Goal: Task Accomplishment & Management: Complete application form

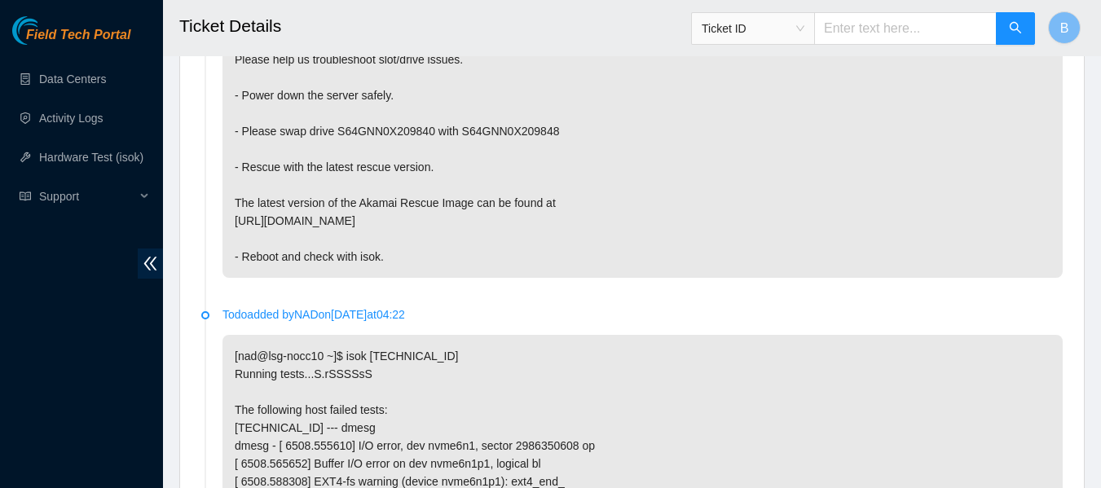
scroll to position [966, 0]
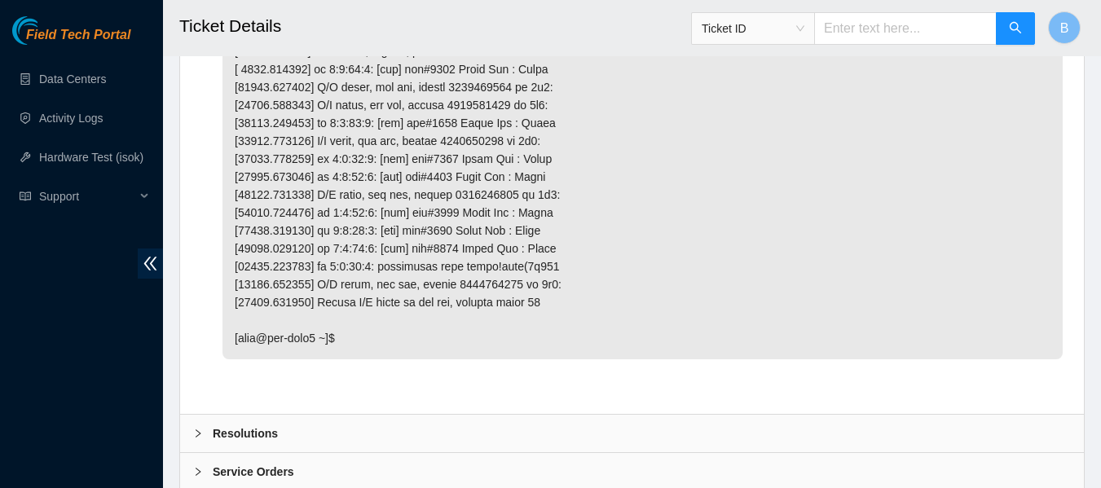
scroll to position [3282, 0]
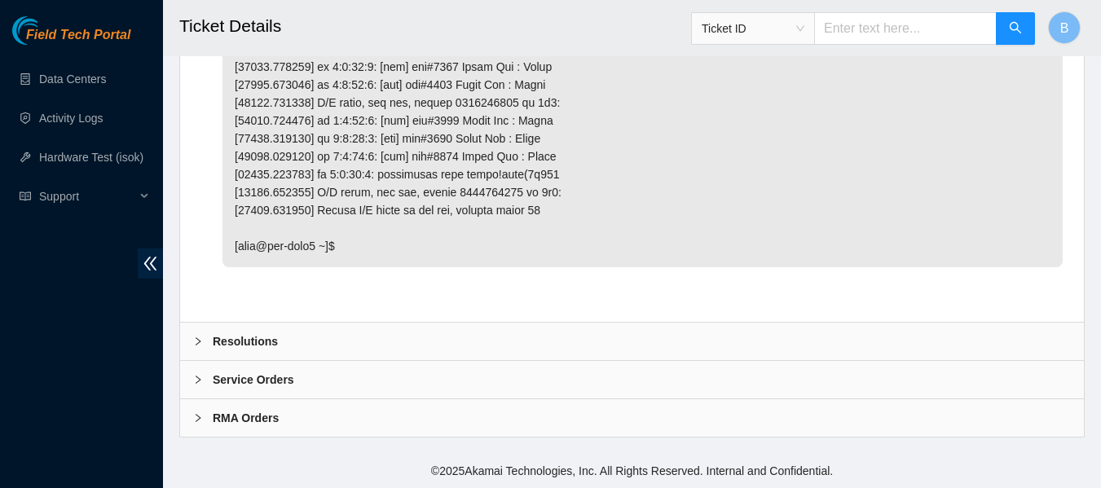
click at [312, 350] on div "Resolutions" at bounding box center [632, 341] width 904 height 37
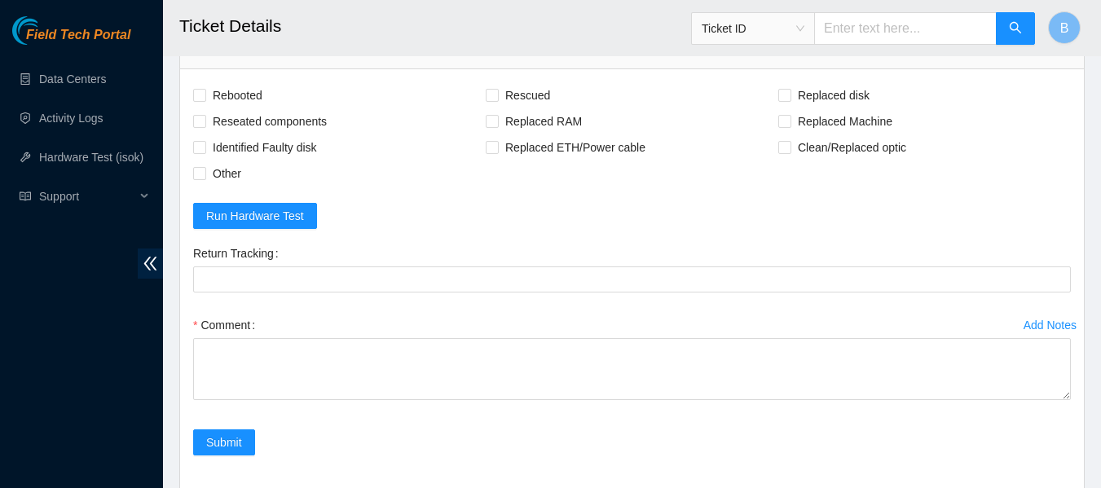
scroll to position [3577, 0]
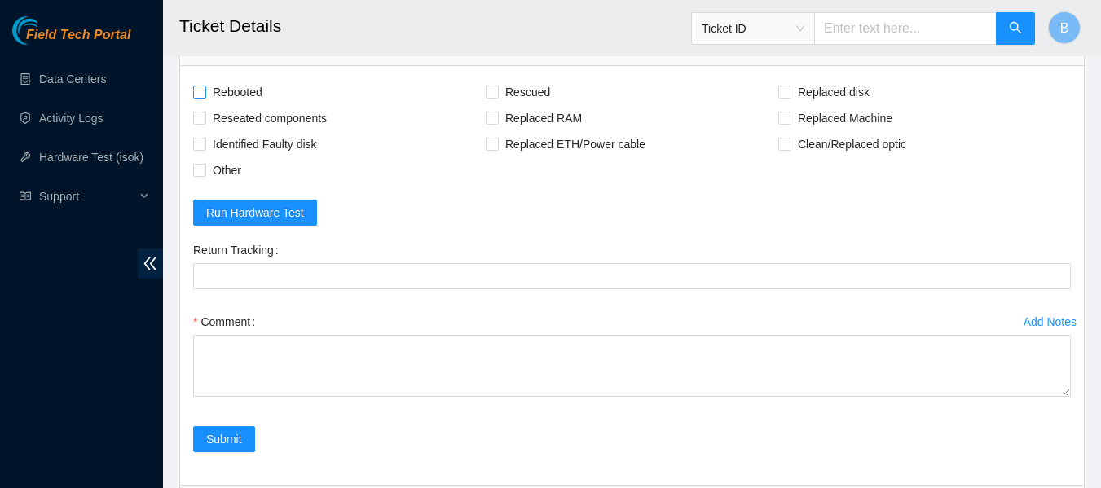
click at [244, 90] on span "Rebooted" at bounding box center [237, 92] width 63 height 26
click at [205, 90] on input "Rebooted" at bounding box center [198, 91] width 11 height 11
checkbox input "true"
click at [524, 94] on span "Rescued" at bounding box center [528, 92] width 58 height 26
click at [497, 94] on input "Rescued" at bounding box center [491, 91] width 11 height 11
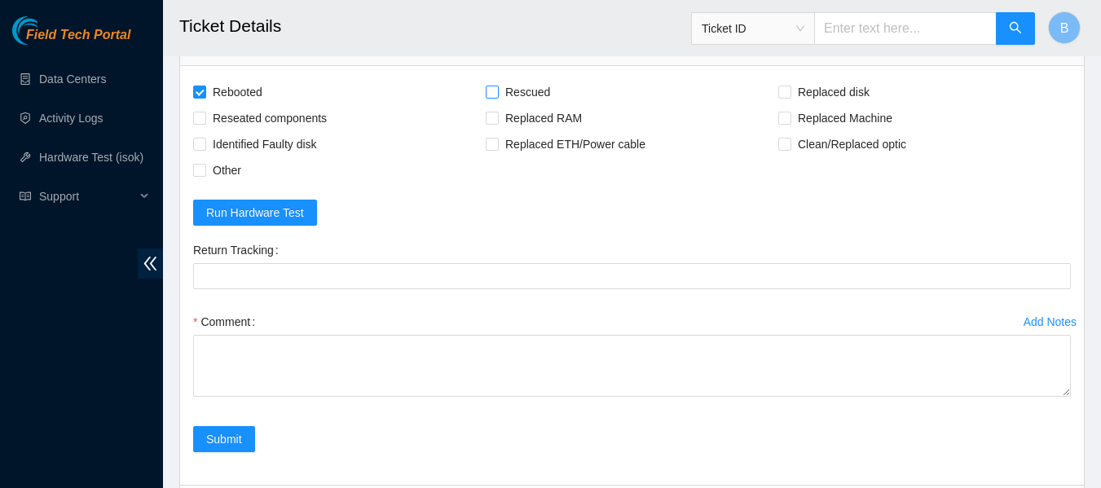
checkbox input "true"
click at [812, 92] on span "Replaced disk" at bounding box center [833, 92] width 85 height 26
click at [790, 92] on input "Replaced disk" at bounding box center [783, 91] width 11 height 11
checkbox input "true"
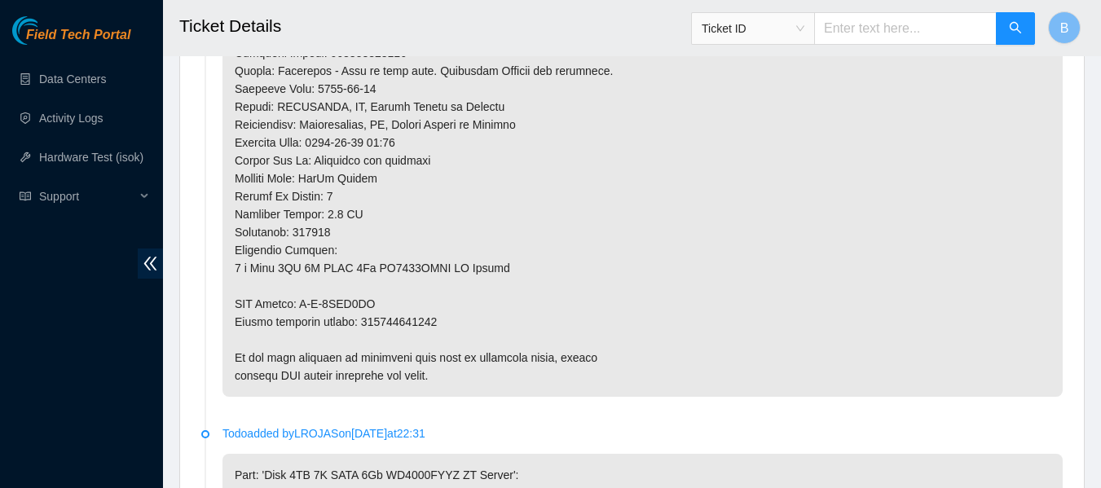
scroll to position [1474, 0]
drag, startPoint x: 445, startPoint y: 319, endPoint x: 229, endPoint y: 303, distance: 216.5
copy p "RMA Return: B-V-5TVN3NF Return tracking number: 463470043885"
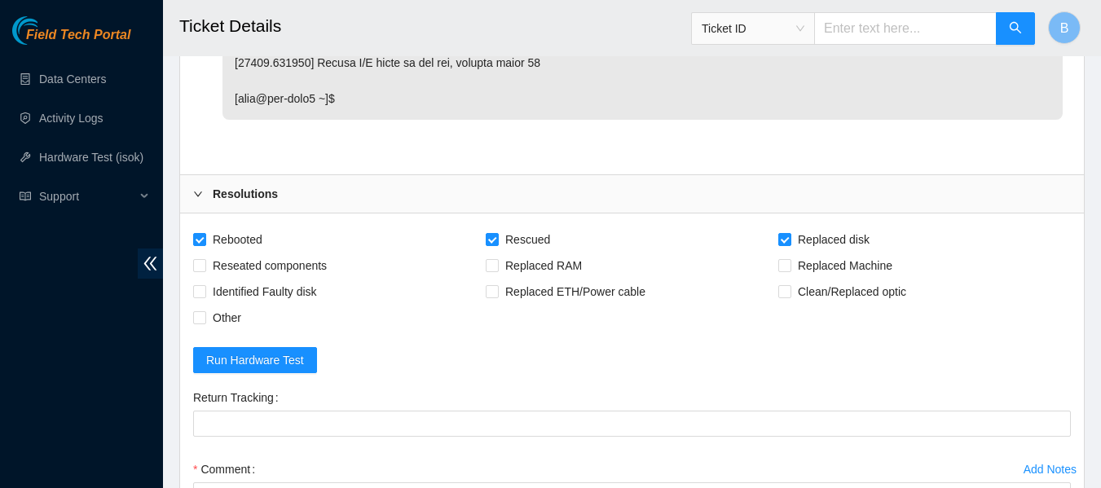
scroll to position [3701, 0]
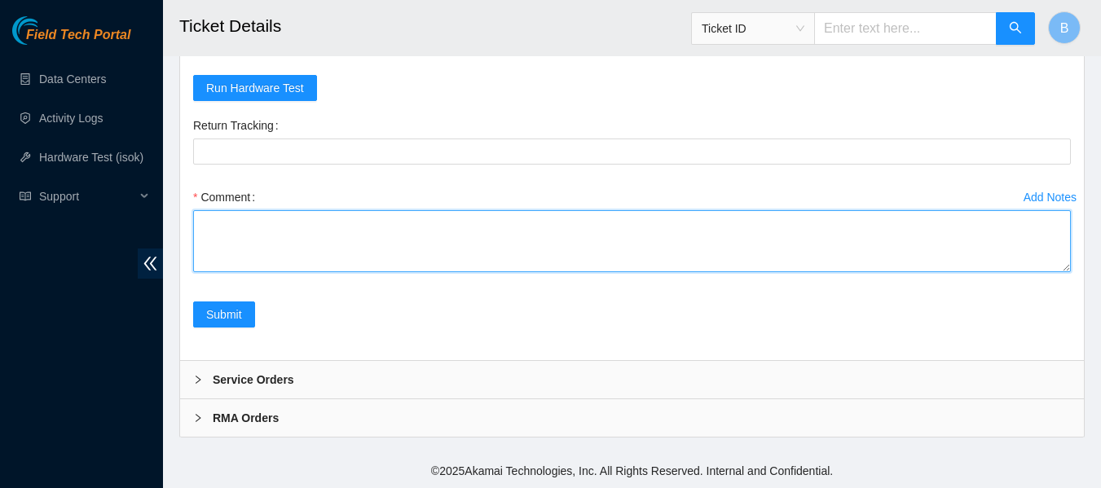
click at [387, 227] on textarea "Comment" at bounding box center [632, 241] width 878 height 62
paste textarea "-Removed faulty disk s/n: (ZC1A9TD8), replaced with new disk s/n: (WMC130E24YUK…"
click at [376, 220] on textarea "-Removed faulty disk s/n: (ZC1A9TD8), replaced with new disk s/n: (WMC130E24YUK…" at bounding box center [632, 241] width 878 height 62
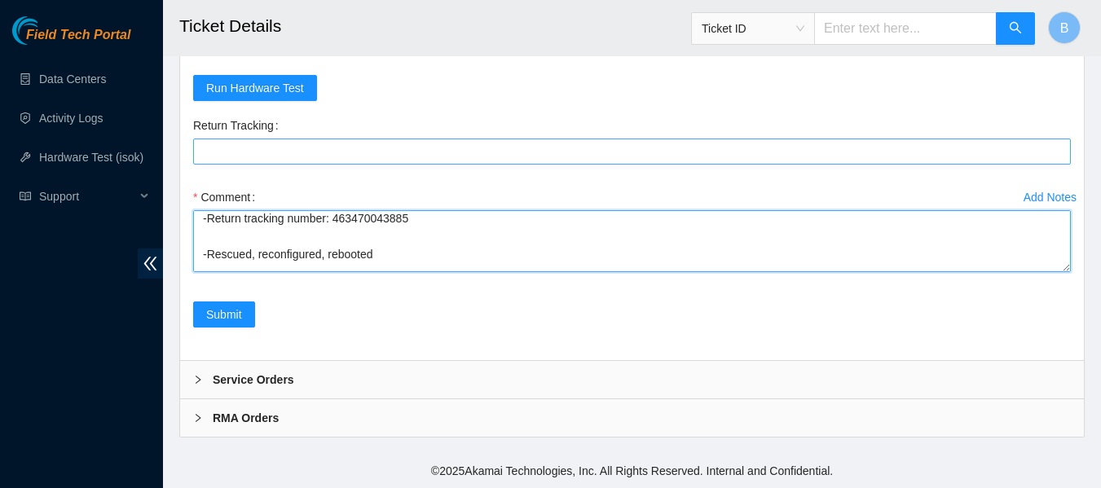
type textarea "-Removed faulty disk s/n: (ZC1A9TD8), replaced with new disk s/n: (WMC130E24YUK…"
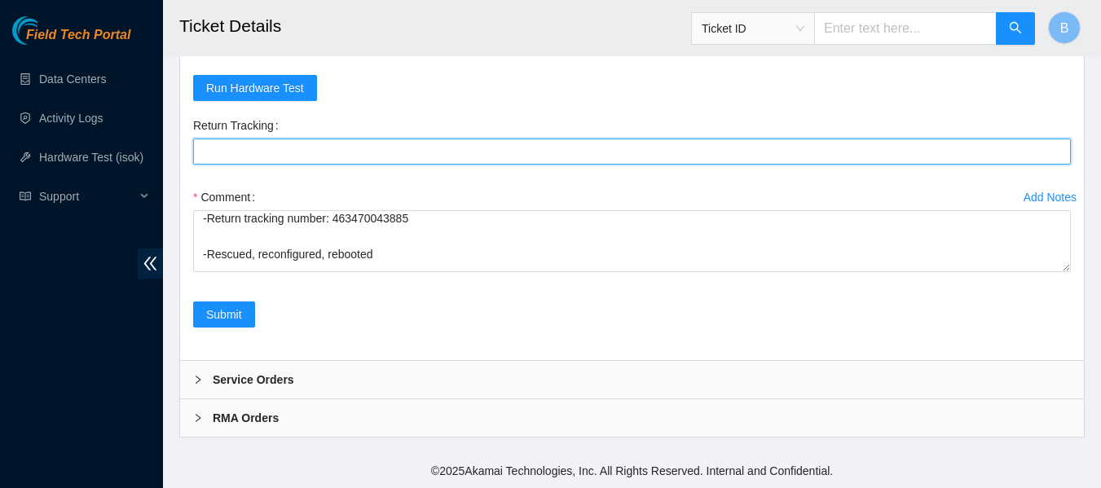
click at [356, 152] on Tracking "Return Tracking" at bounding box center [632, 152] width 878 height 26
paste Tracking "463470043885"
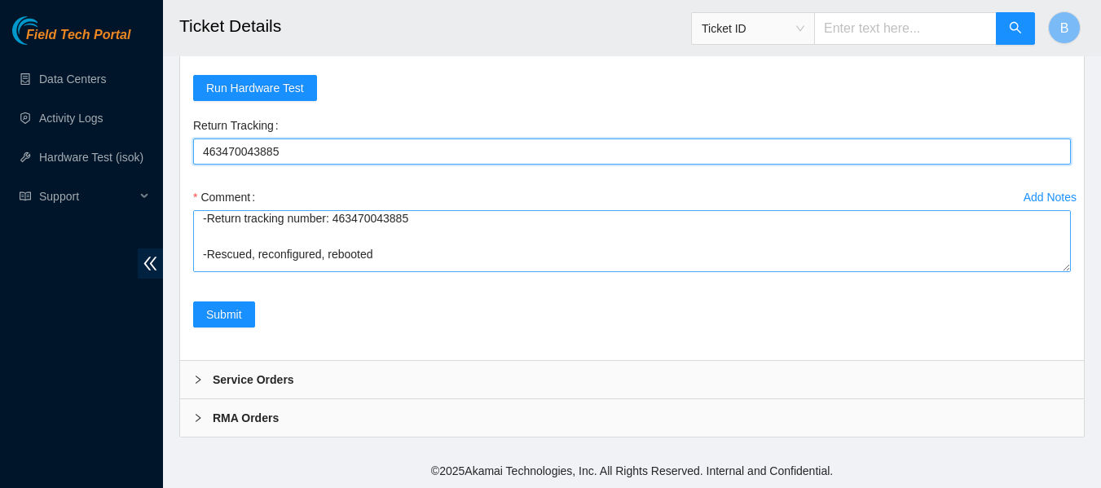
scroll to position [108, 0]
type Tracking "463470043885"
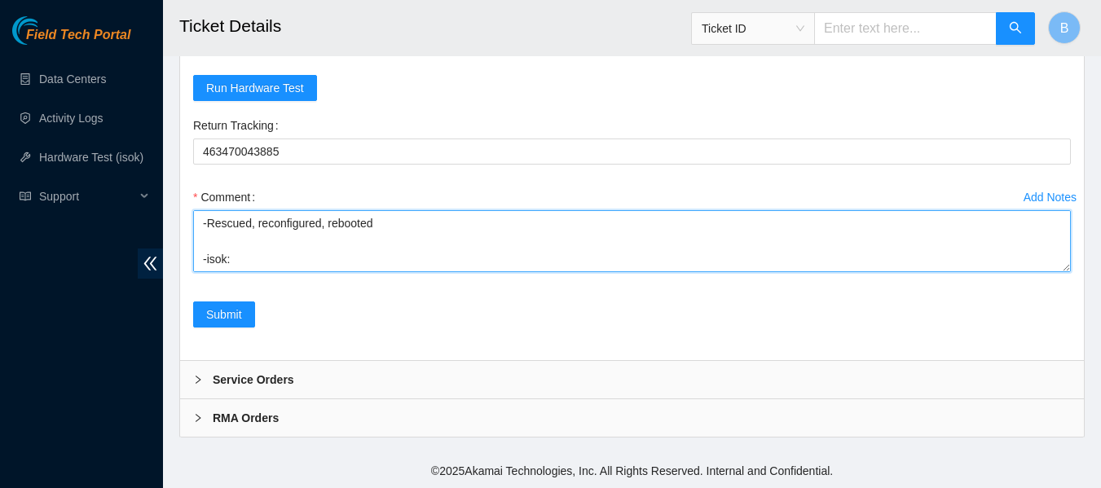
click at [300, 271] on textarea "-Removed faulty disk s/n: (ZC1A9TD8), replaced with new disk s/n: (WMC130E24YUK…" at bounding box center [632, 241] width 878 height 62
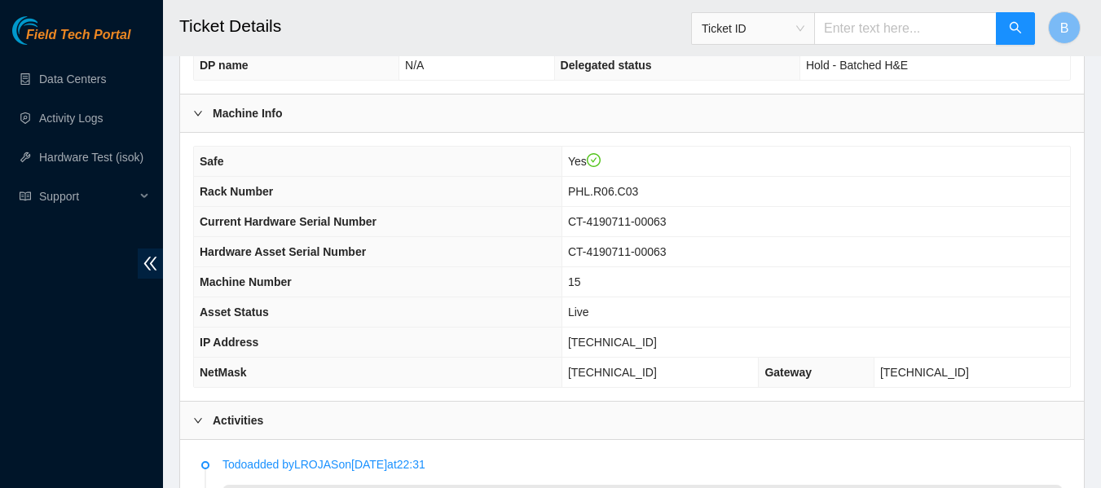
scroll to position [521, 0]
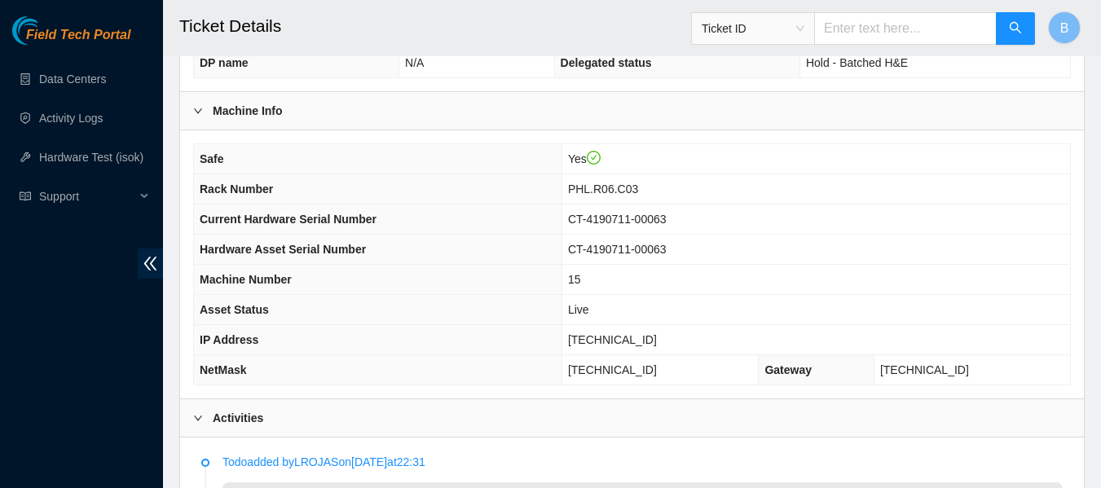
click at [632, 341] on span "[TECHNICAL_ID]" at bounding box center [612, 339] width 89 height 13
copy span "[TECHNICAL_ID]"
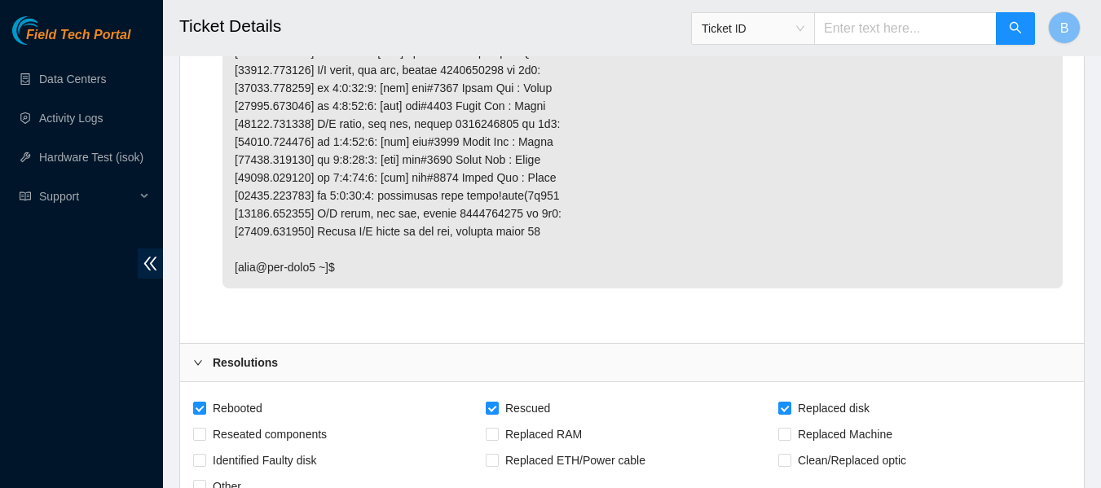
scroll to position [3701, 0]
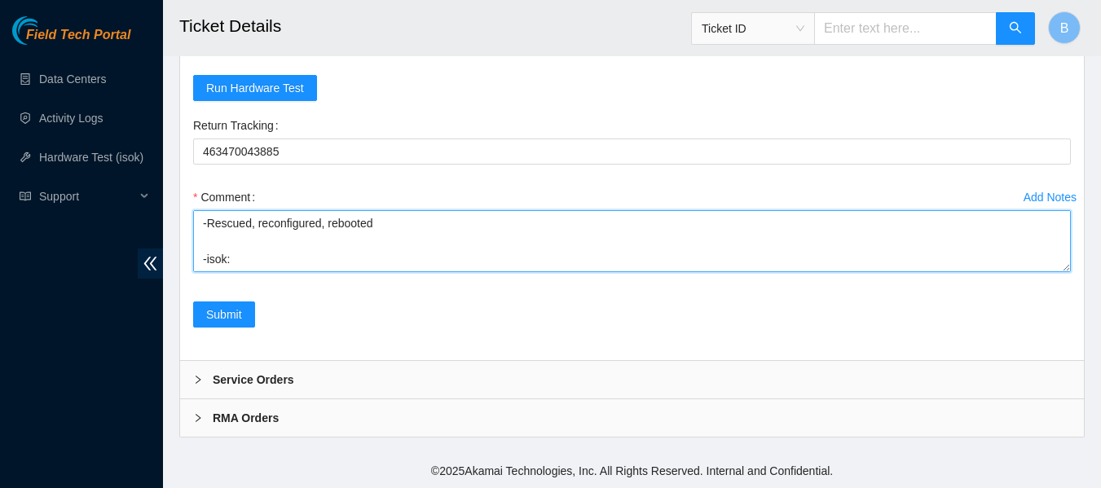
click at [321, 256] on textarea "-Removed faulty disk s/n: (ZC1A9TD8), replaced with new disk s/n: (WMC130E24YUK…" at bounding box center [632, 241] width 878 height 62
paste textarea "23.46.12.18 : passed: ok"
type textarea "-Removed faulty disk s/n: (ZC1A9TD8), replaced with new disk s/n: (WMC130E24YUK…"
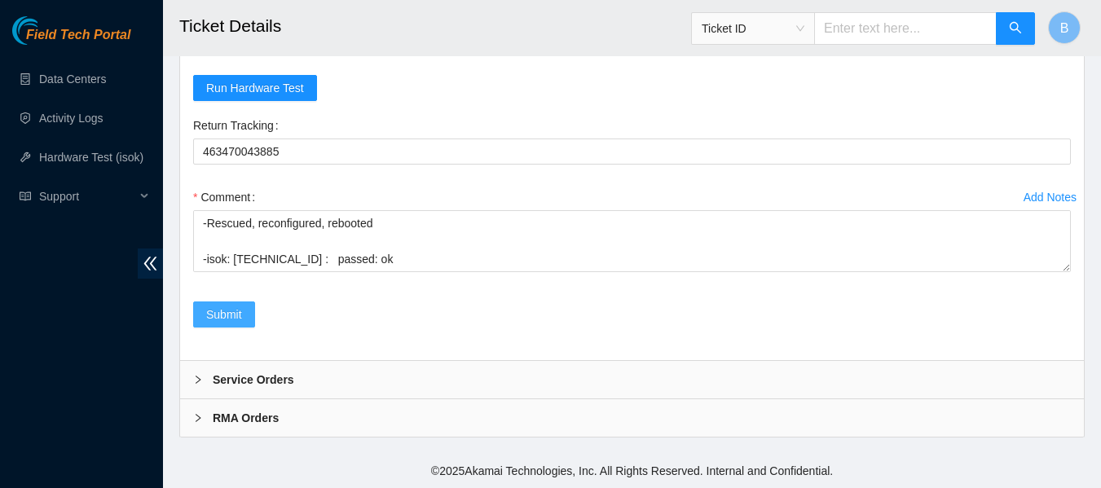
click at [228, 313] on span "Submit" at bounding box center [224, 315] width 36 height 18
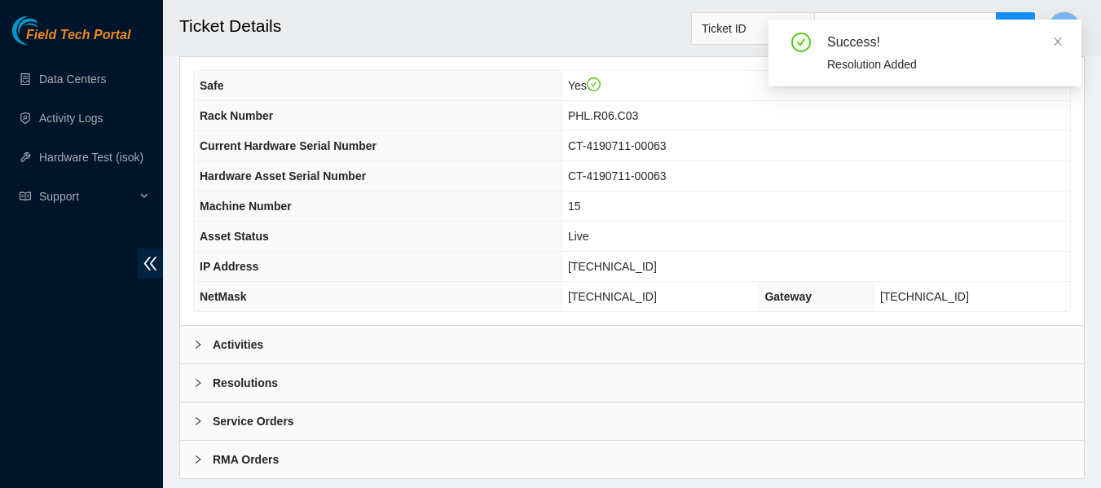
scroll to position [636, 0]
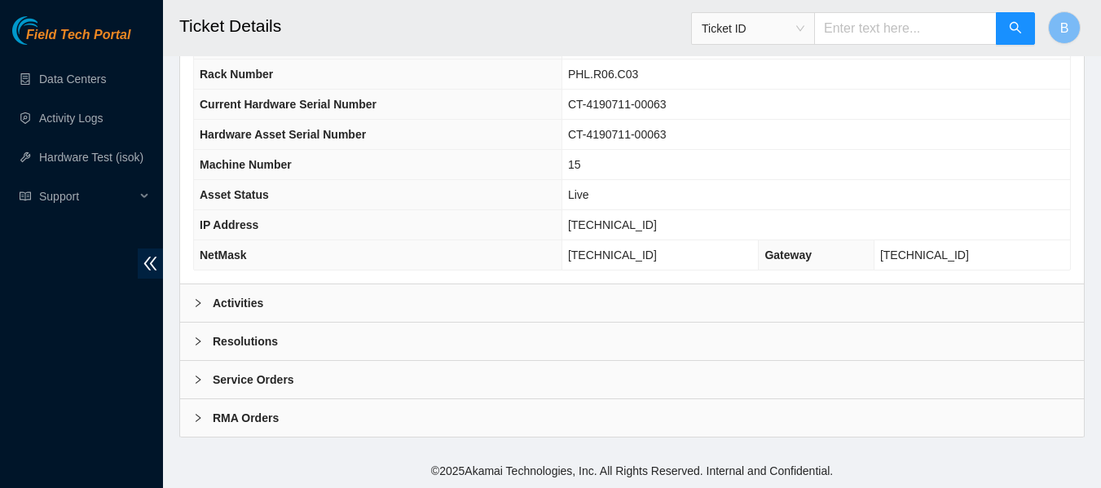
click at [292, 293] on div "Activities" at bounding box center [632, 302] width 904 height 37
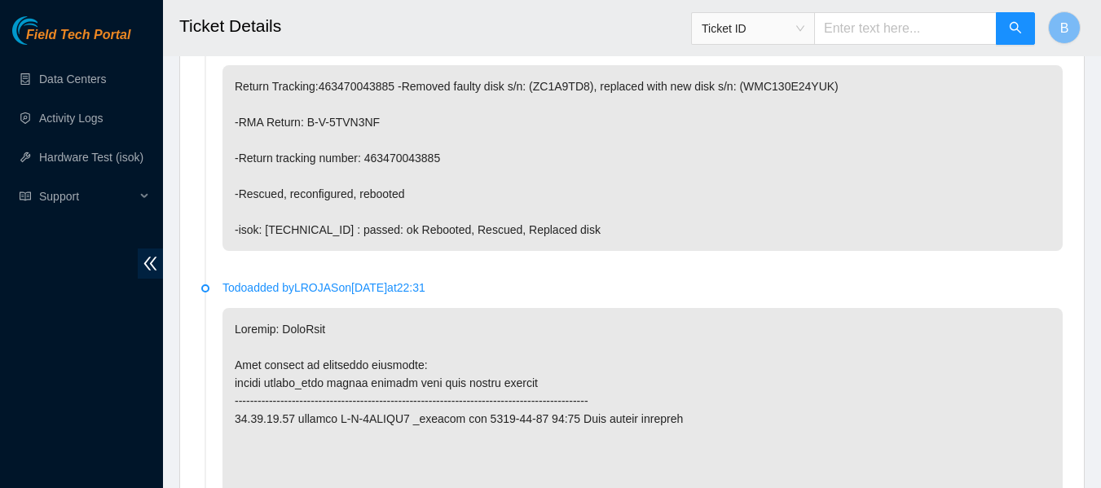
scroll to position [941, 0]
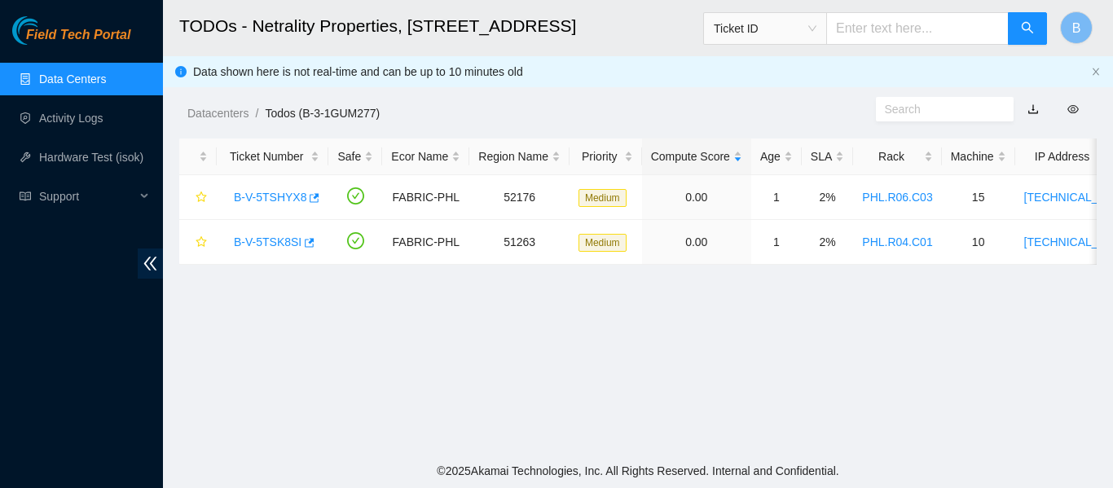
click at [645, 99] on div "Datacenters / Todos (B-3-1GUM277) /" at bounding box center [519, 76] width 713 height 91
click at [90, 151] on link "Hardware Test (isok)" at bounding box center [91, 157] width 104 height 13
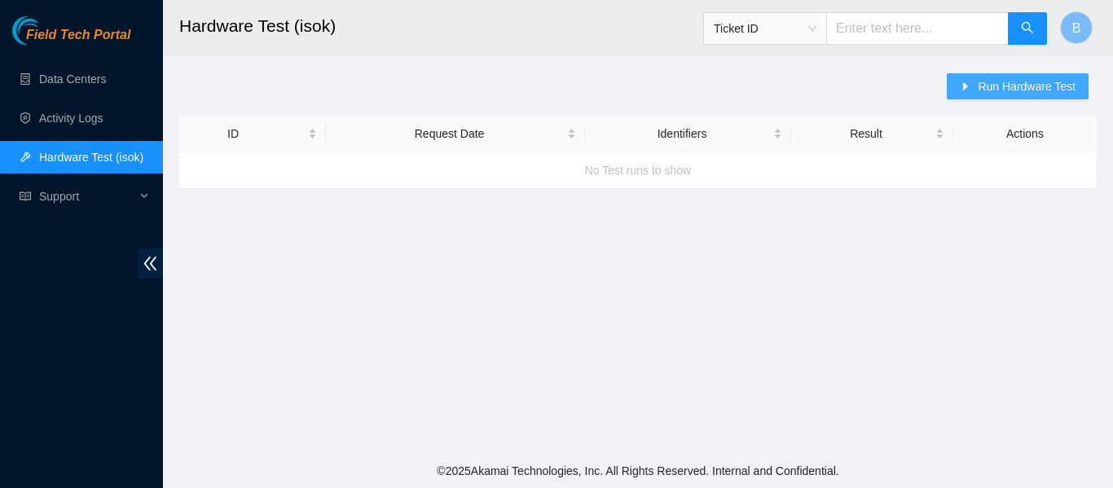
click at [995, 90] on span "Run Hardware Test" at bounding box center [1027, 86] width 98 height 18
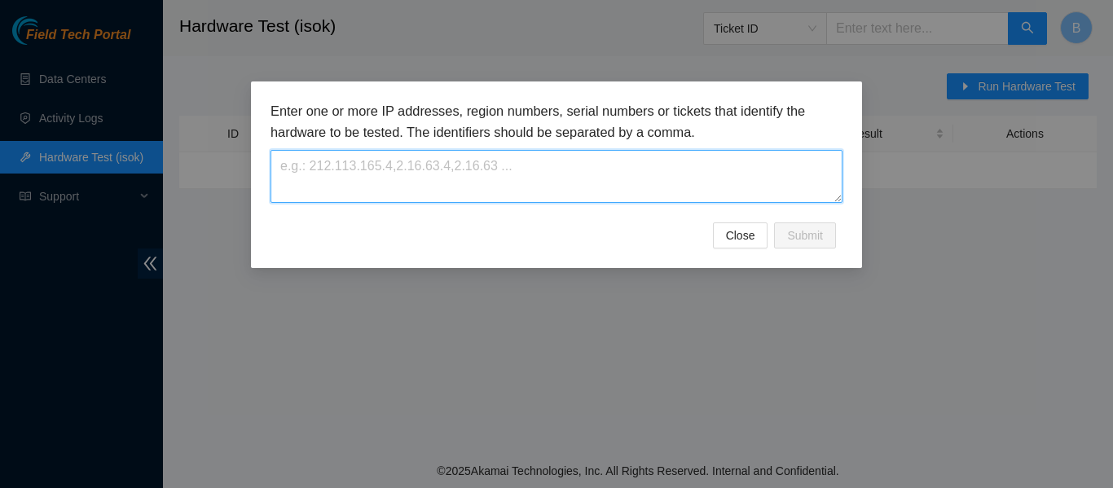
click at [437, 156] on textarea at bounding box center [557, 176] width 572 height 53
paste textarea "[TECHNICAL_ID]"
type textarea "[TECHNICAL_ID]"
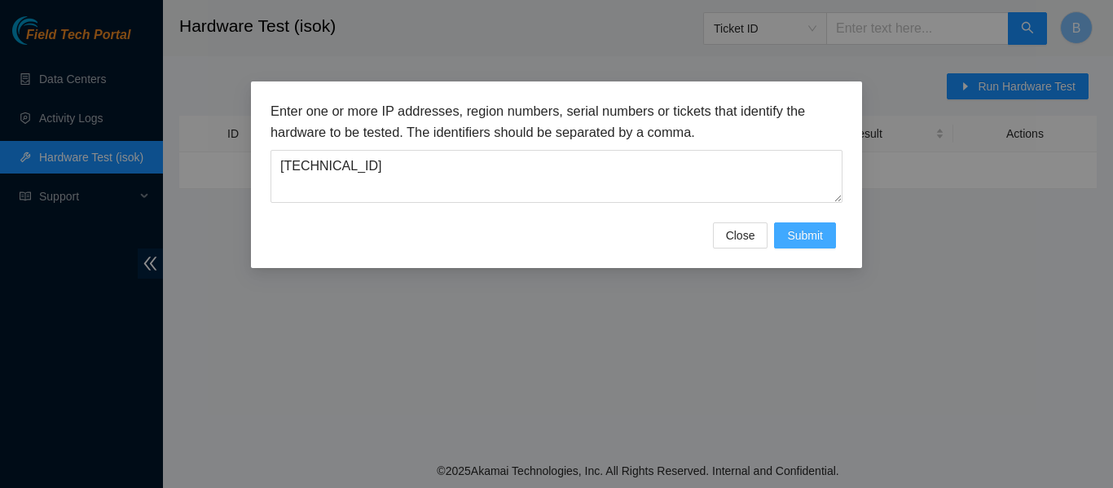
click at [808, 232] on span "Submit" at bounding box center [805, 236] width 36 height 18
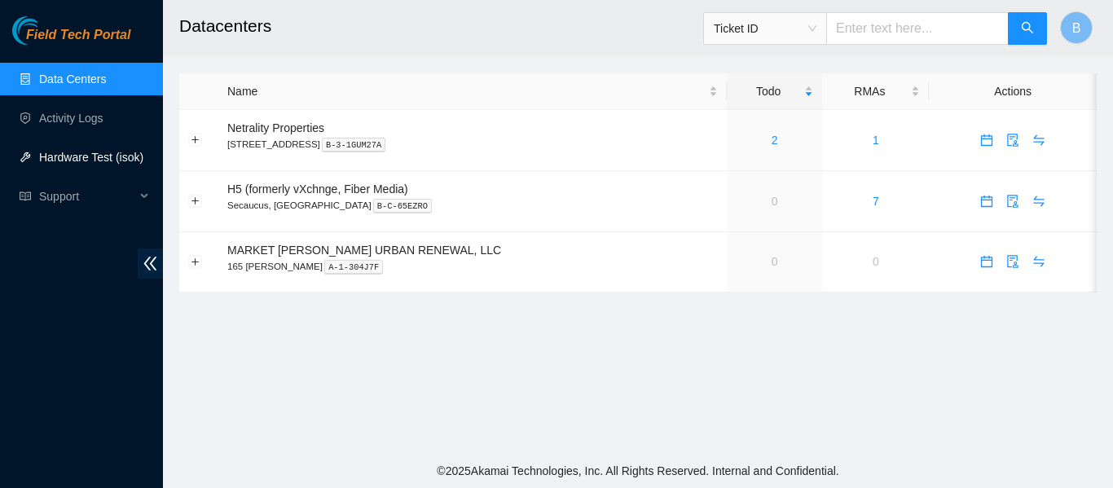
click at [101, 164] on link "Hardware Test (isok)" at bounding box center [91, 157] width 104 height 13
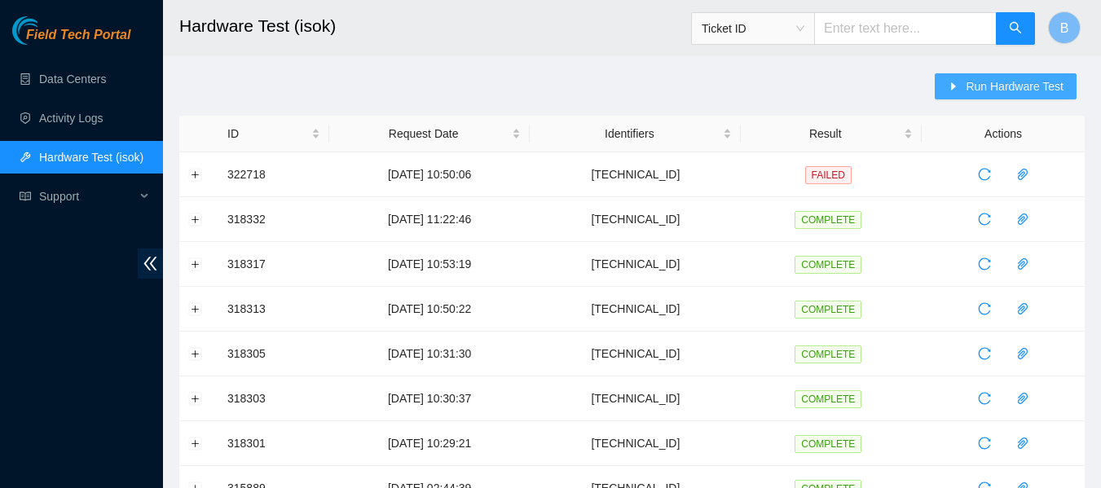
click at [997, 85] on span "Run Hardware Test" at bounding box center [1015, 86] width 98 height 18
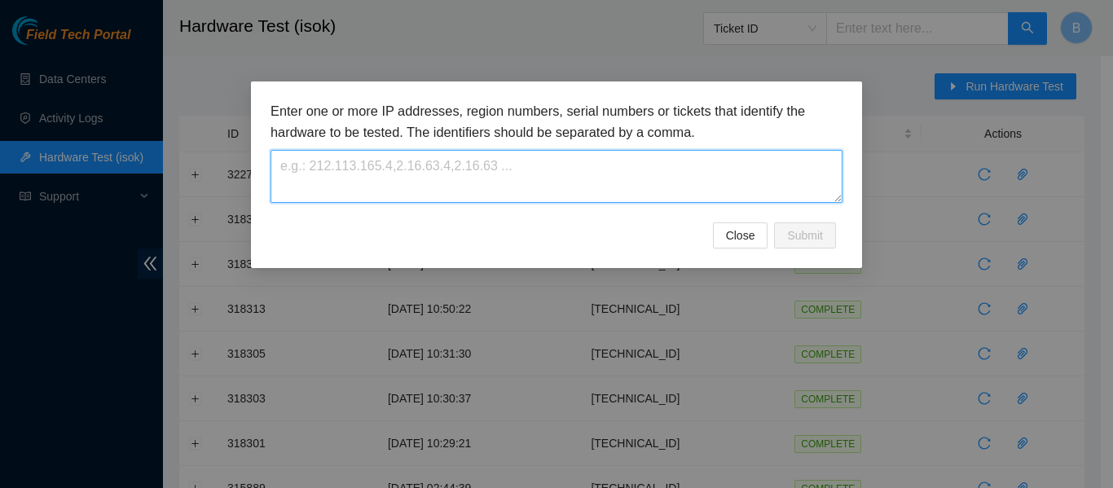
click at [525, 167] on textarea at bounding box center [557, 176] width 572 height 53
paste textarea "[TECHNICAL_ID]"
type textarea "[TECHNICAL_ID]"
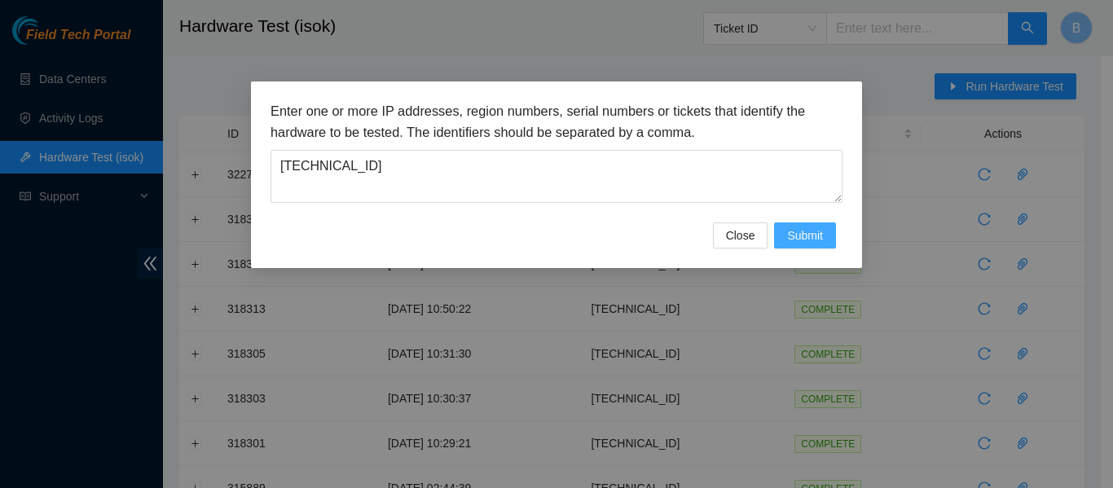
click at [808, 233] on span "Submit" at bounding box center [805, 236] width 36 height 18
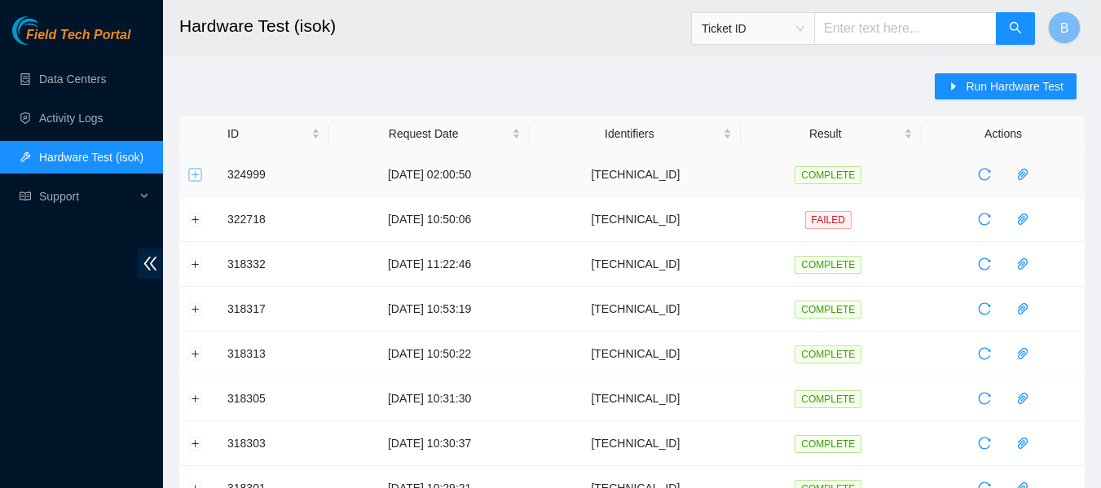
click at [199, 173] on button "Expand row" at bounding box center [195, 174] width 13 height 13
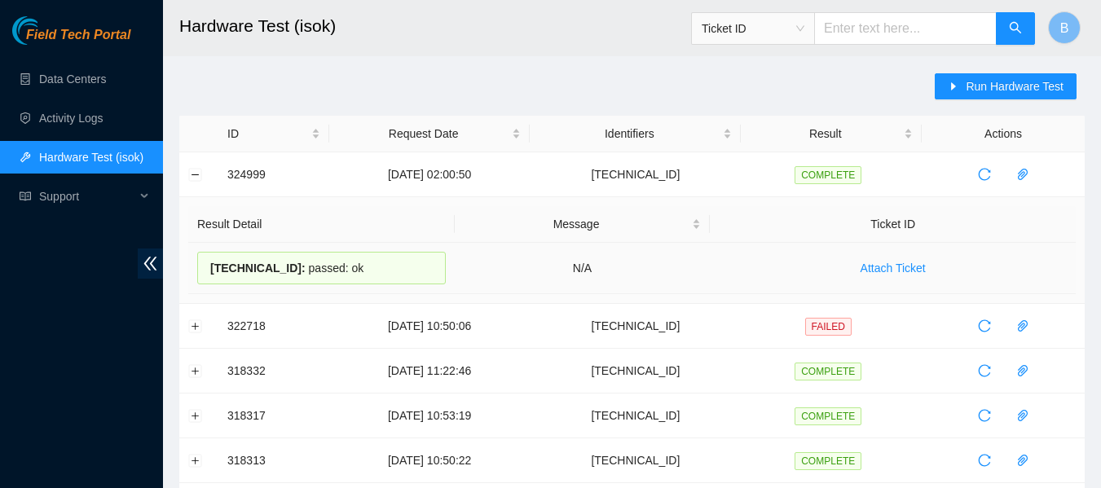
click at [271, 271] on span "[TECHNICAL_ID] :" at bounding box center [257, 268] width 95 height 13
copy div "[TECHNICAL_ID] : passed: ok"
